Goal: Task Accomplishment & Management: Manage account settings

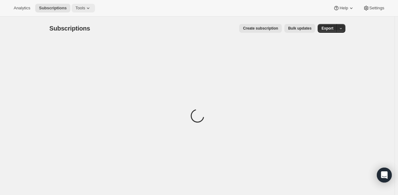
click at [78, 8] on span "Tools" at bounding box center [80, 8] width 10 height 5
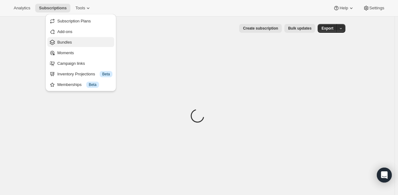
click at [72, 43] on span "Bundles" at bounding box center [84, 42] width 55 height 6
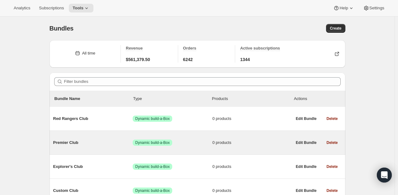
scroll to position [31, 0]
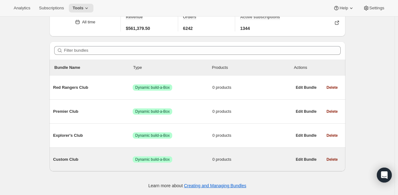
click at [78, 158] on span "Custom Club" at bounding box center [93, 160] width 80 height 6
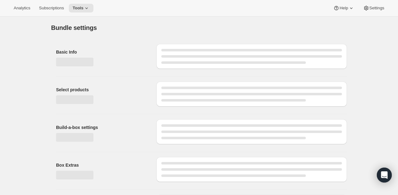
type input "Custom Club"
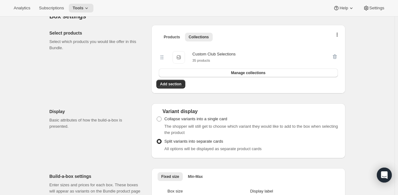
scroll to position [130, 0]
click at [254, 73] on span "Manage collections" at bounding box center [248, 72] width 35 height 5
click at [338, 36] on icon "button" at bounding box center [337, 35] width 1 height 5
click at [178, 39] on span "Products" at bounding box center [172, 37] width 16 height 5
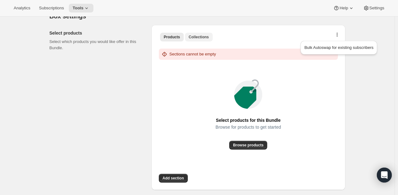
click at [205, 35] on span "Collections" at bounding box center [199, 37] width 20 height 5
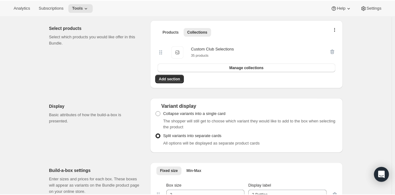
scroll to position [0, 0]
